Goal: Transaction & Acquisition: Purchase product/service

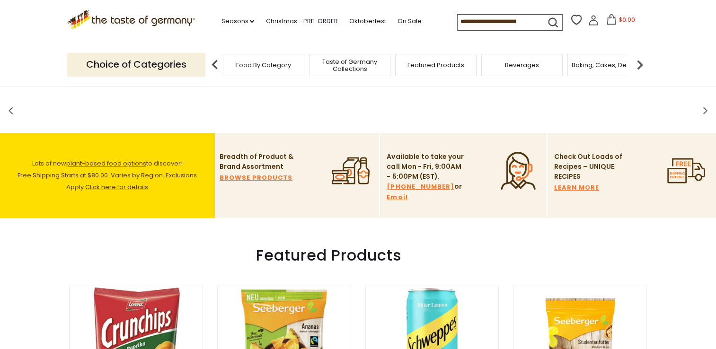
click at [521, 22] on input at bounding box center [498, 21] width 80 height 13
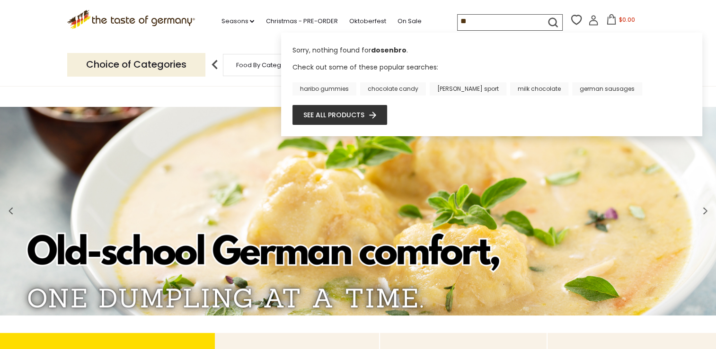
type input "*"
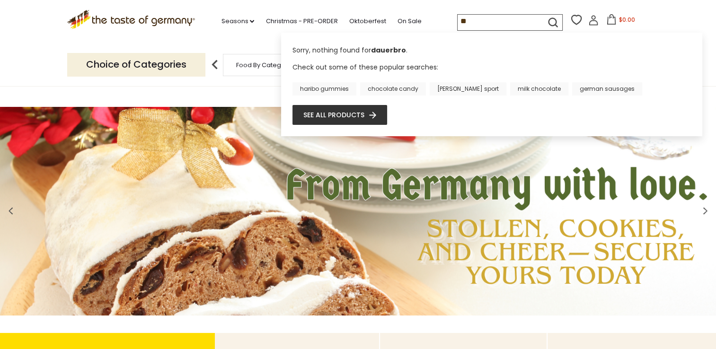
type input "*"
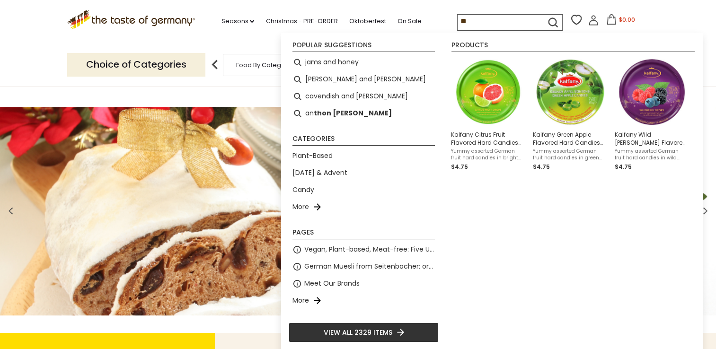
type input "*"
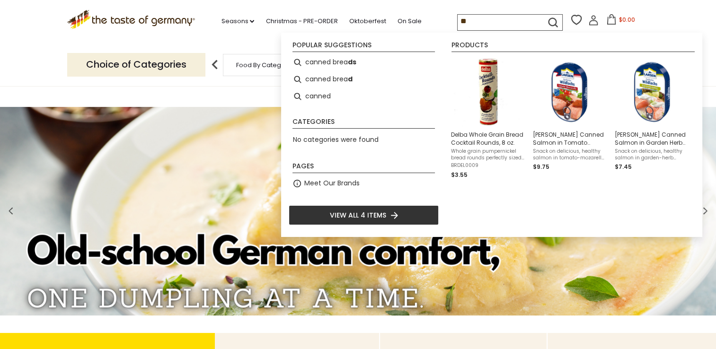
type input "*"
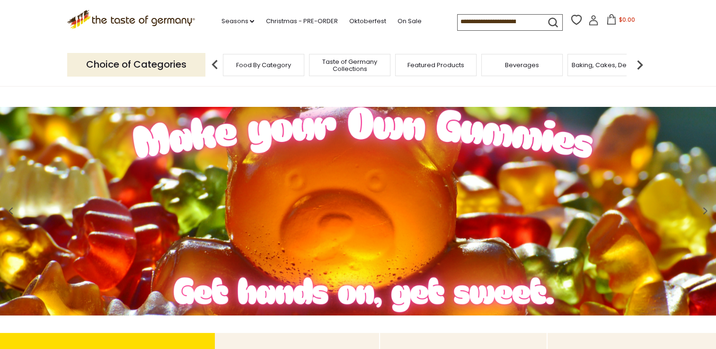
click at [497, 21] on input at bounding box center [498, 21] width 80 height 13
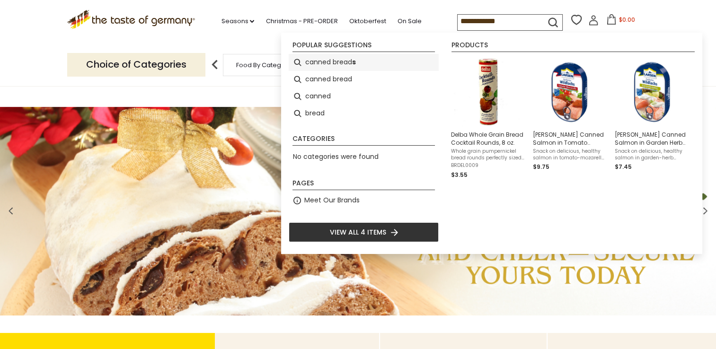
click at [343, 58] on li "canned bread s" at bounding box center [364, 62] width 150 height 17
type input "**********"
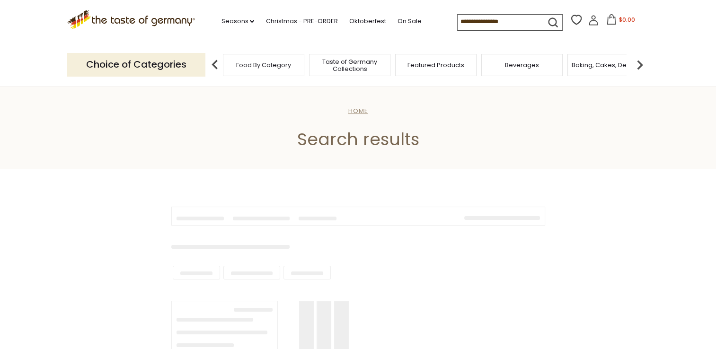
type input "**********"
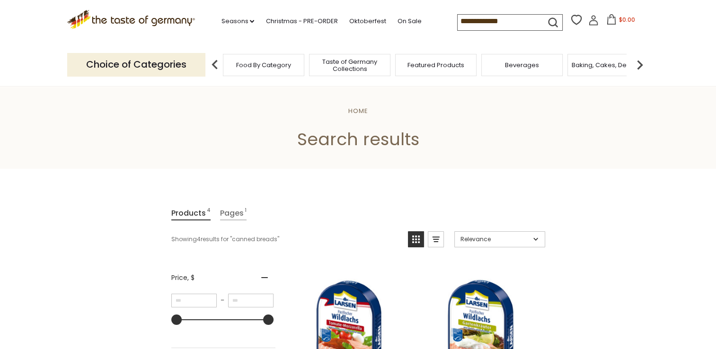
click at [257, 71] on div "Food By Category" at bounding box center [263, 65] width 81 height 22
click at [606, 69] on div "Baking, Cakes, Desserts" at bounding box center [607, 65] width 81 height 22
click at [639, 65] on img at bounding box center [639, 64] width 19 height 19
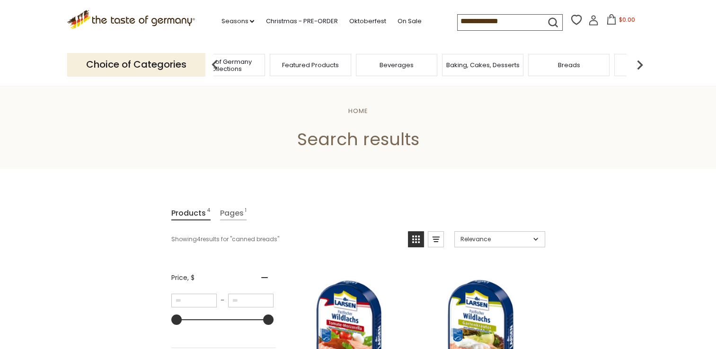
click at [572, 65] on span "Breads" at bounding box center [569, 65] width 22 height 7
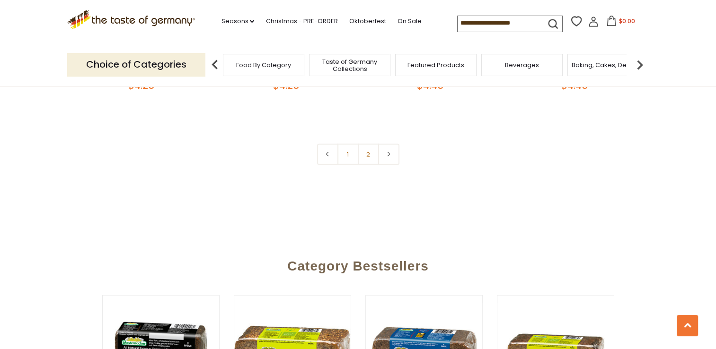
scroll to position [2271, 0]
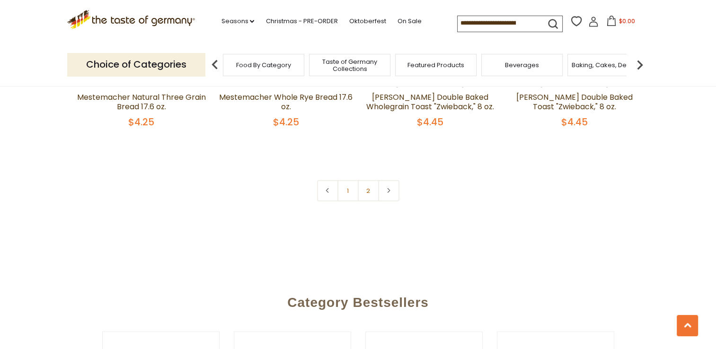
click at [365, 189] on link "2" at bounding box center [368, 190] width 21 height 21
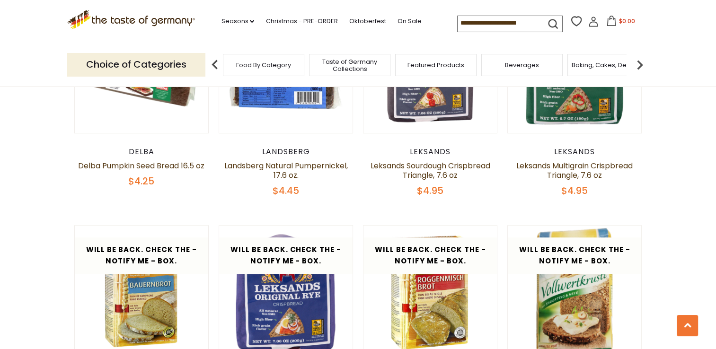
scroll to position [0, 0]
